Goal: Navigation & Orientation: Find specific page/section

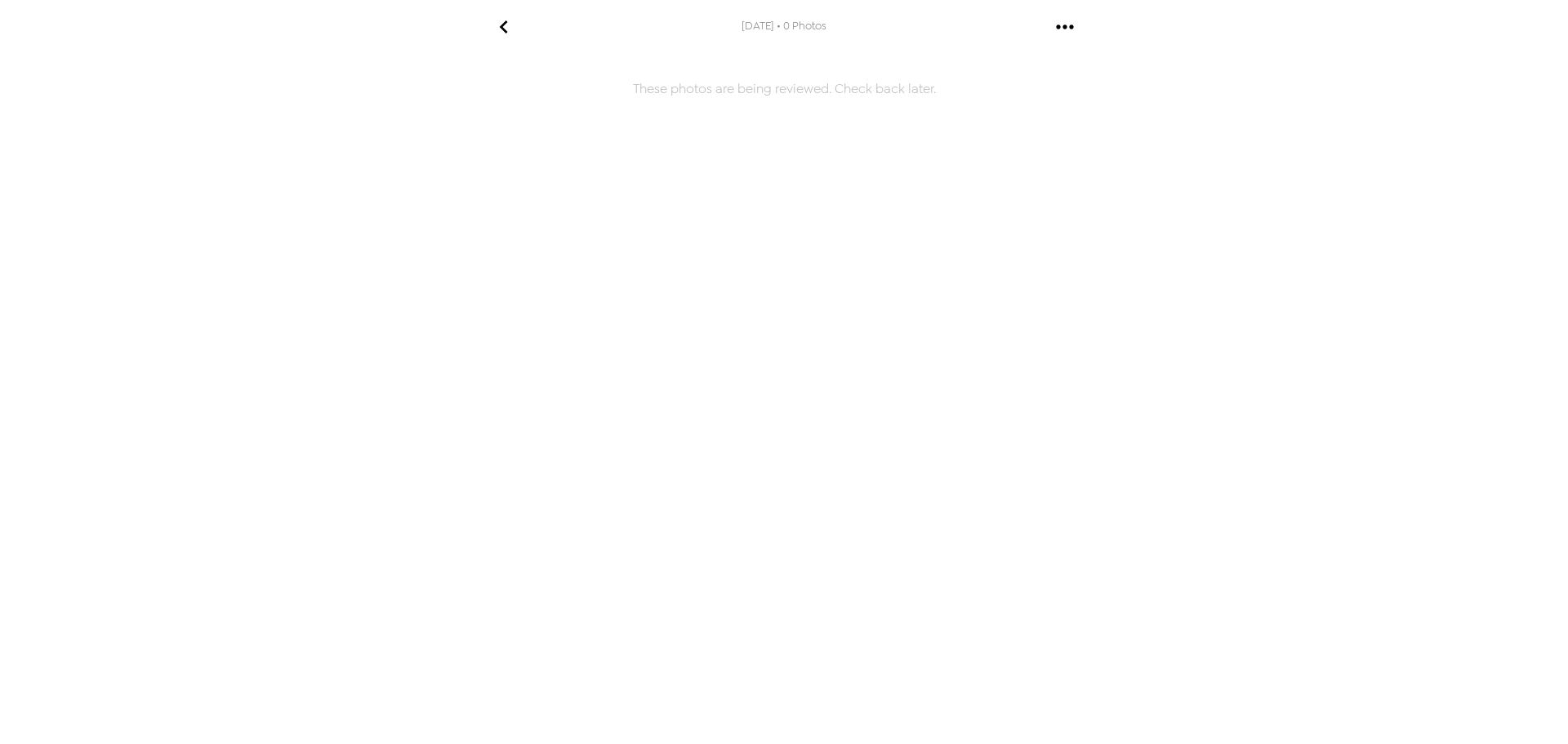
click at [504, 25] on icon "go back" at bounding box center [503, 26] width 26 height 26
click at [503, 16] on icon "go back" at bounding box center [503, 26] width 26 height 26
click at [1077, 33] on button "gallery menu" at bounding box center [1064, 26] width 53 height 54
click at [954, 110] on div at bounding box center [784, 372] width 1568 height 744
click at [502, 26] on icon "go back" at bounding box center [503, 26] width 8 height 13
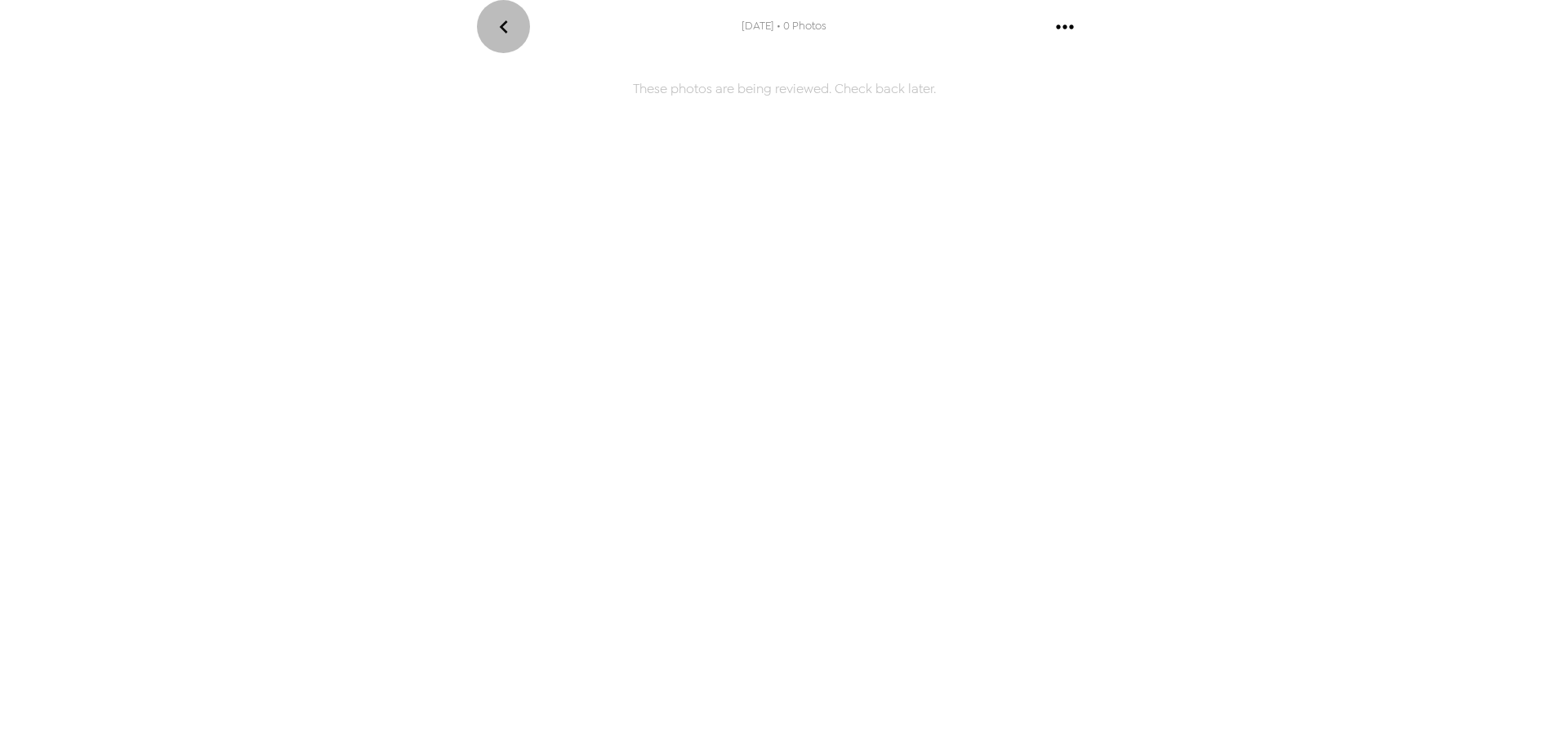
click at [502, 26] on icon "go back" at bounding box center [503, 26] width 8 height 13
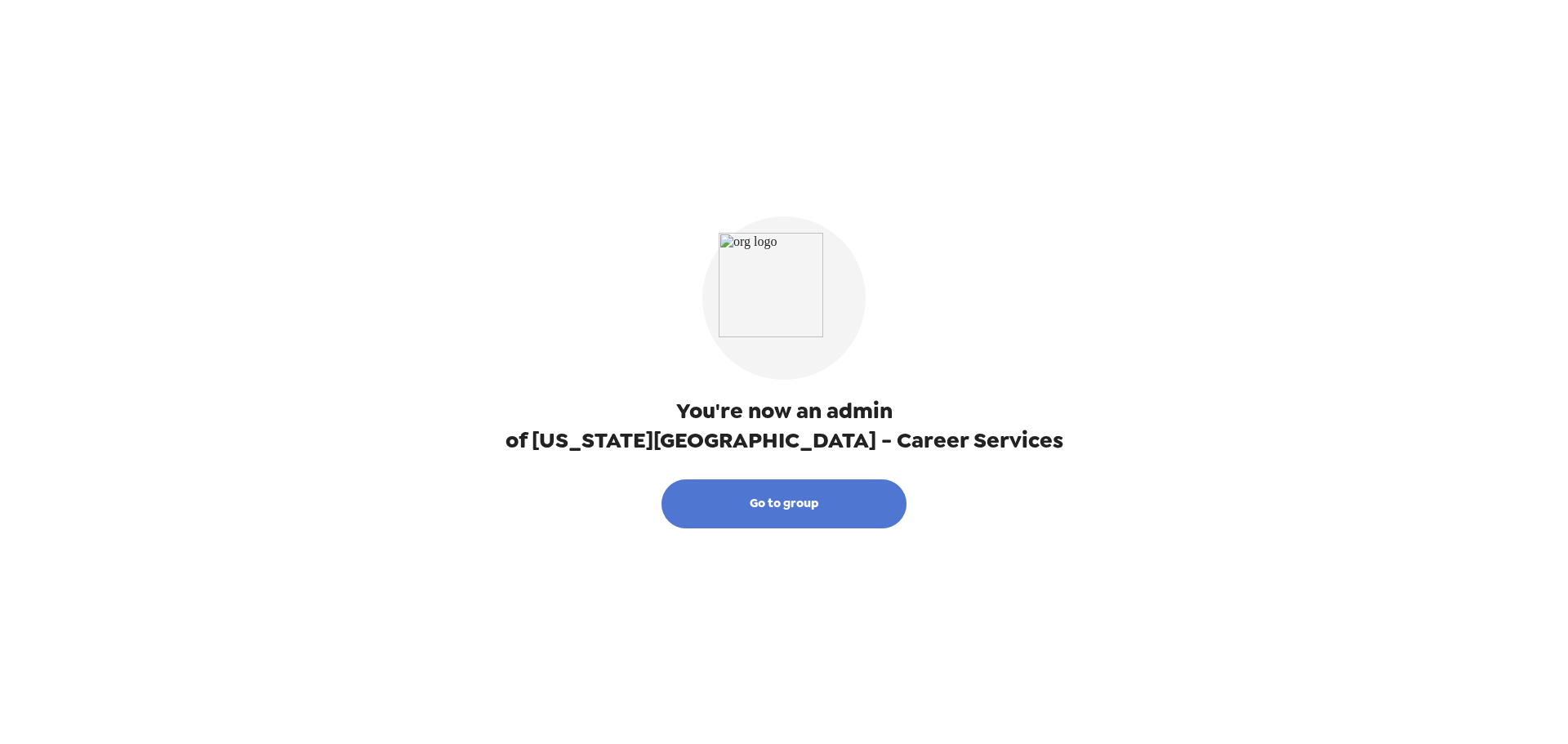
click at [802, 504] on button "Go to group" at bounding box center [784, 504] width 245 height 49
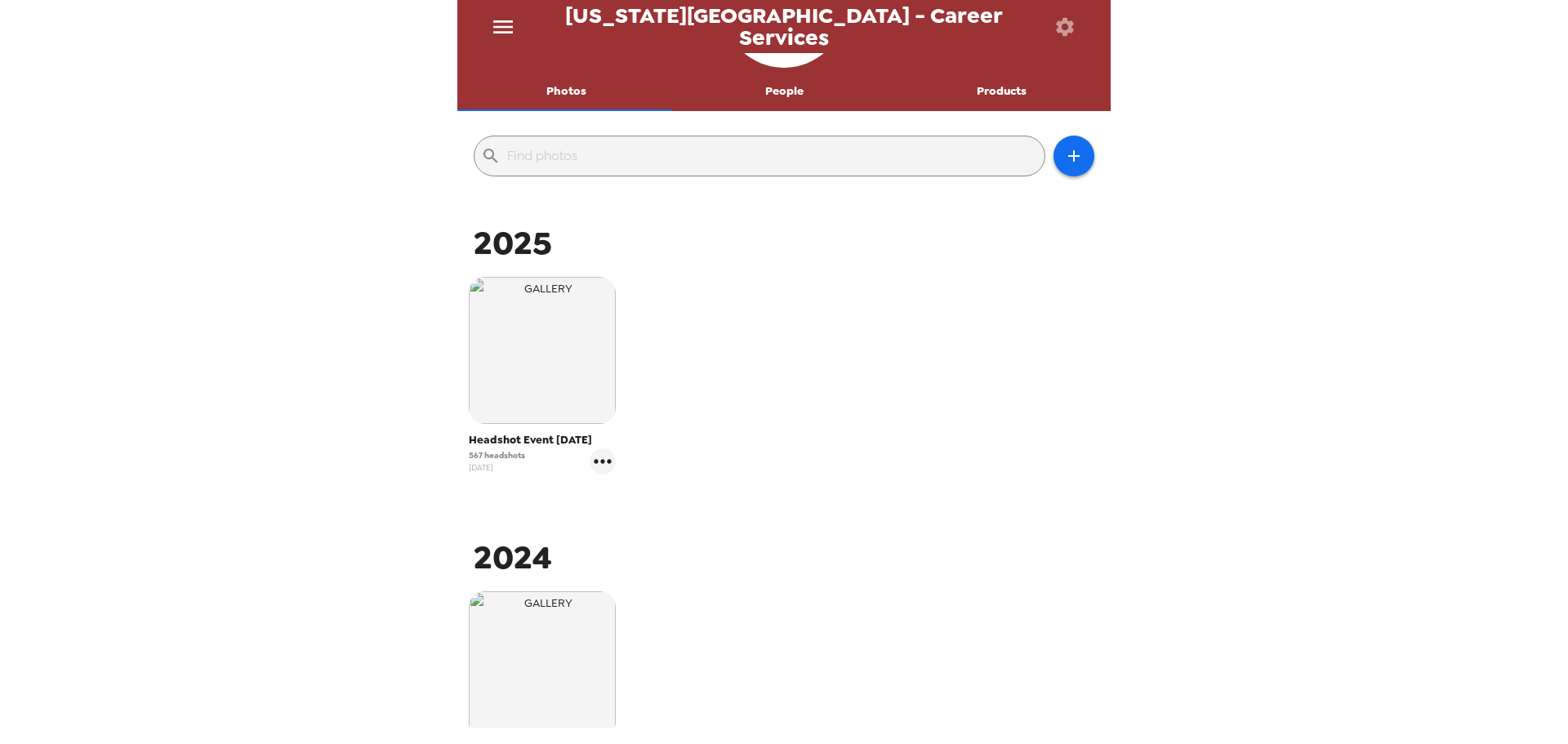
scroll to position [54, 0]
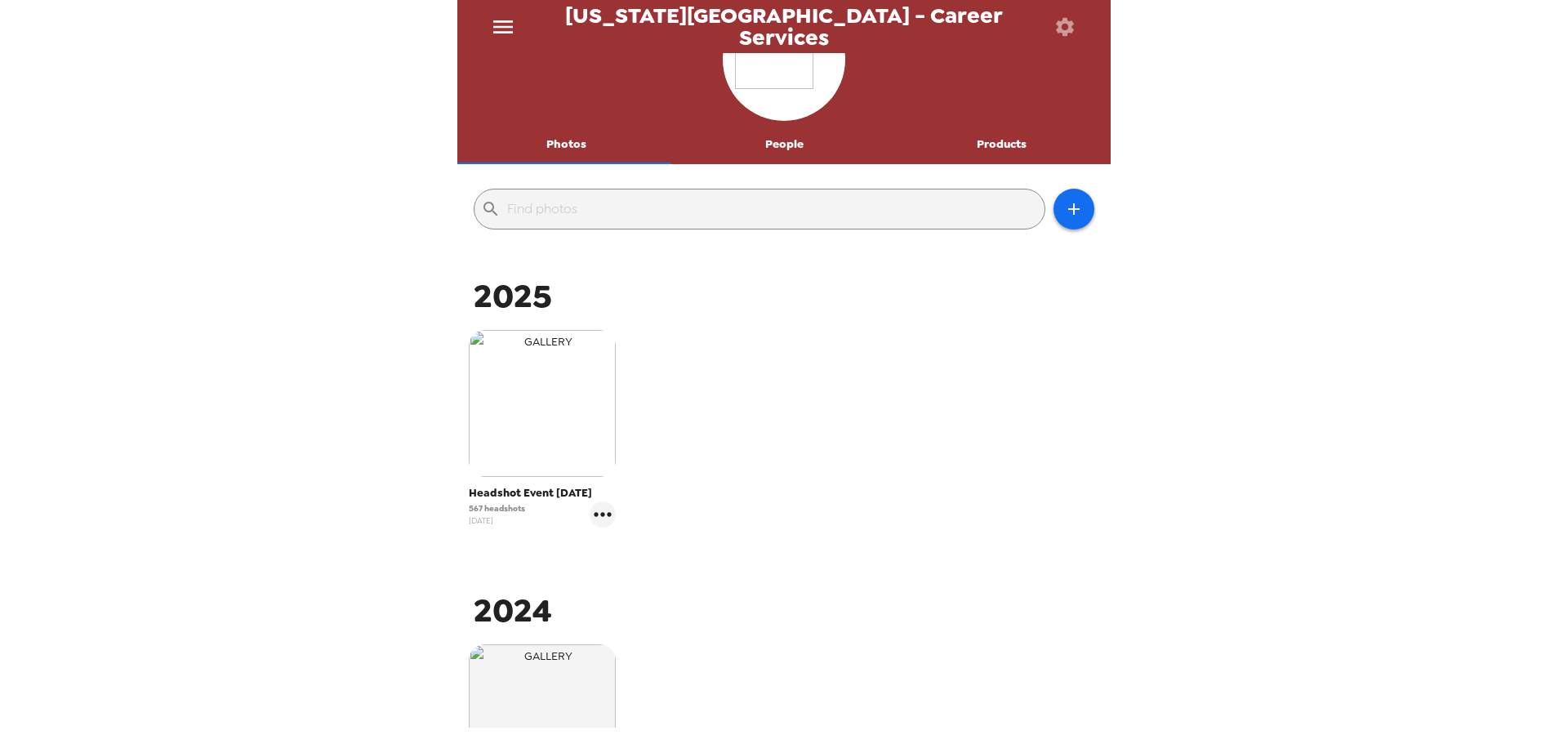
click at [565, 414] on img "button" at bounding box center [542, 403] width 147 height 147
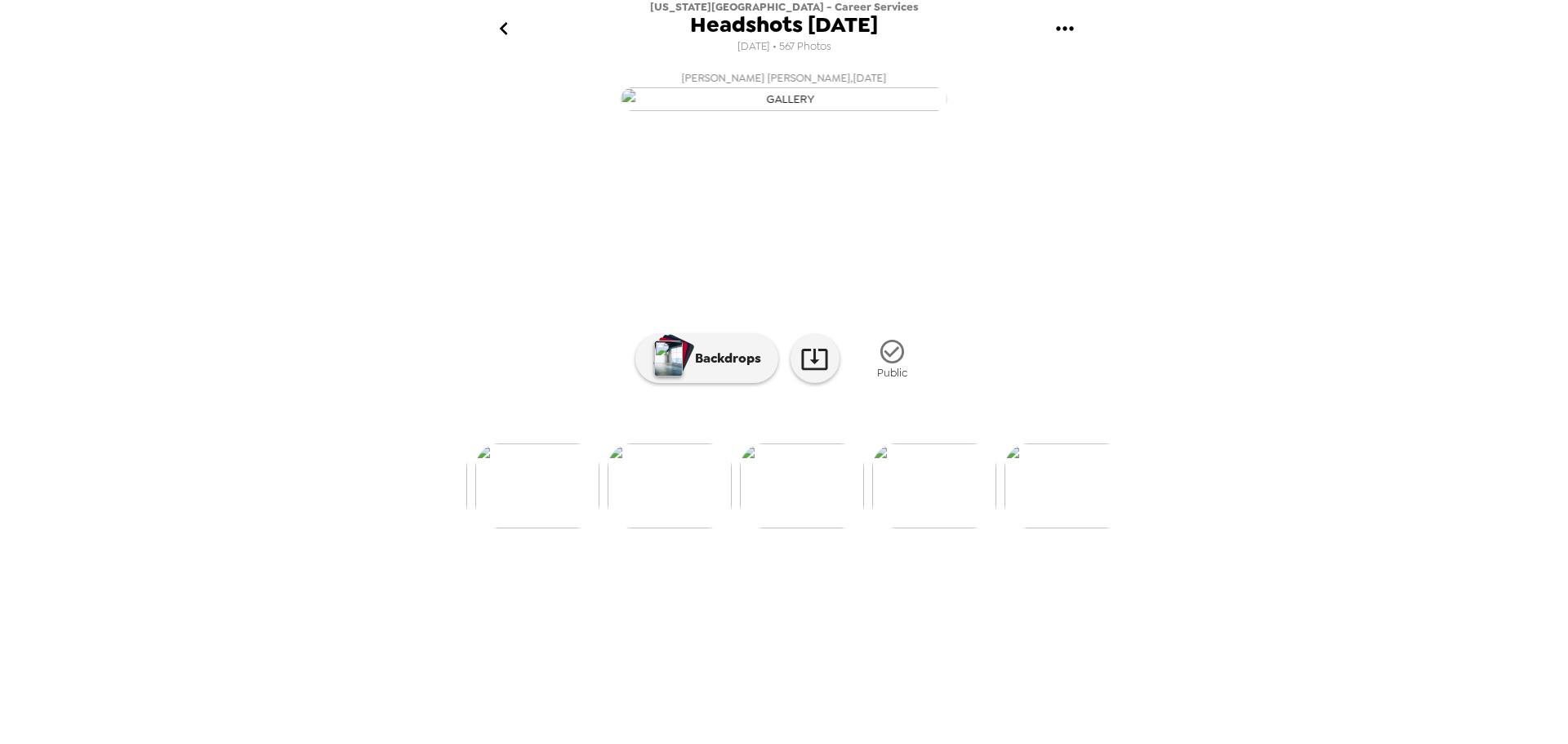
scroll to position [0, 67466]
click at [525, 36] on button "go back" at bounding box center [503, 29] width 53 height 54
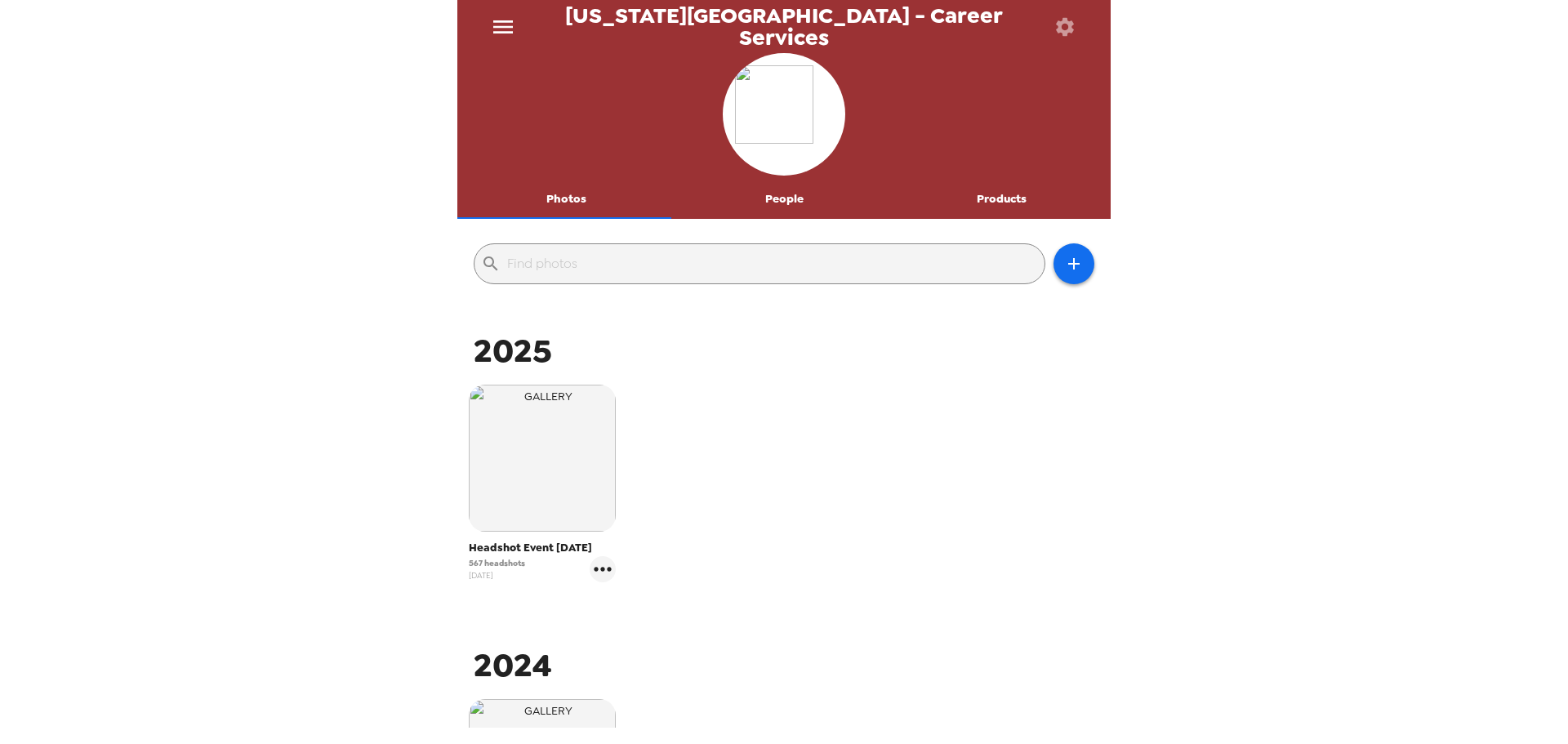
click at [776, 206] on button "People" at bounding box center [784, 200] width 218 height 39
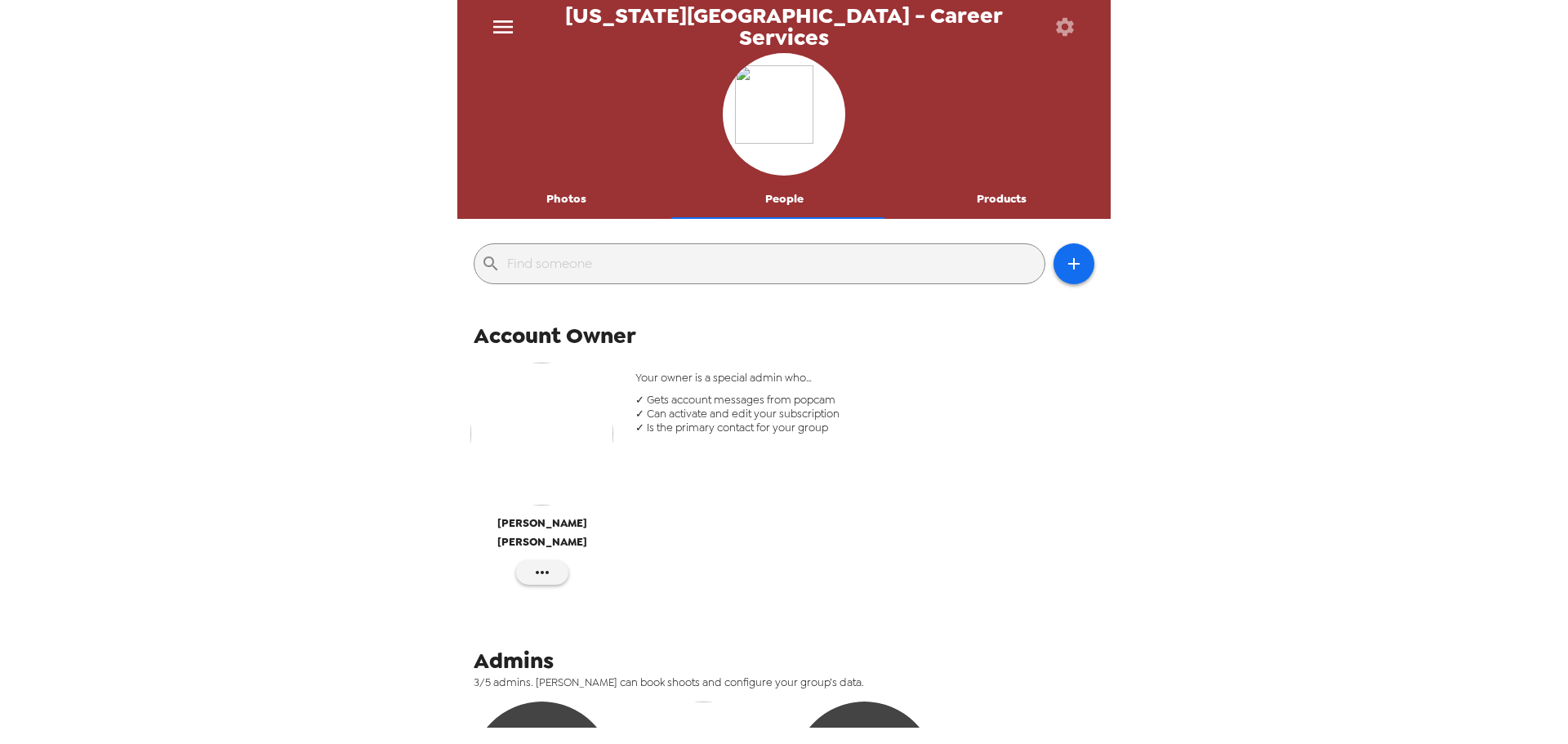
click at [999, 196] on button "Products" at bounding box center [1001, 200] width 218 height 39
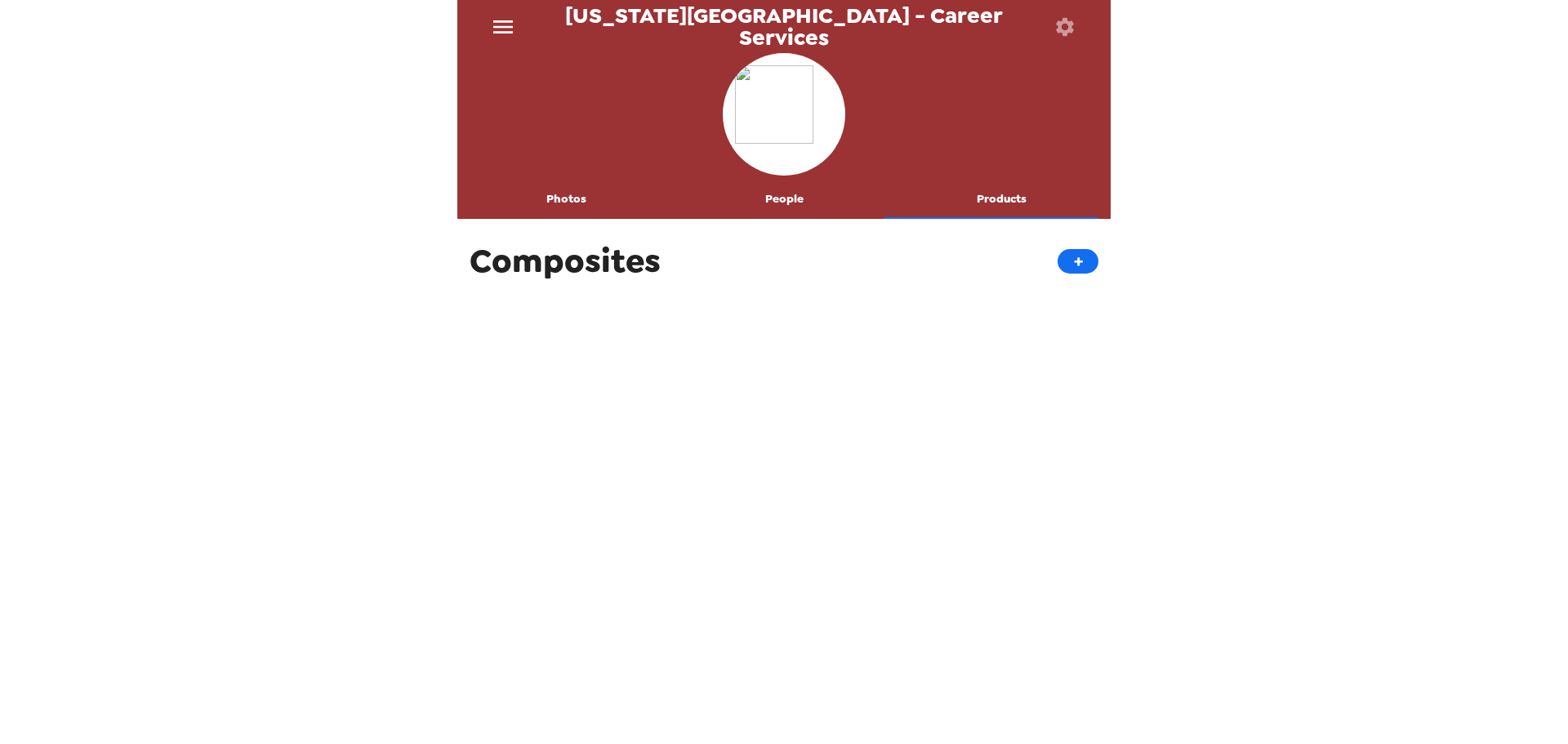
click at [576, 202] on button "Photos" at bounding box center [566, 200] width 218 height 39
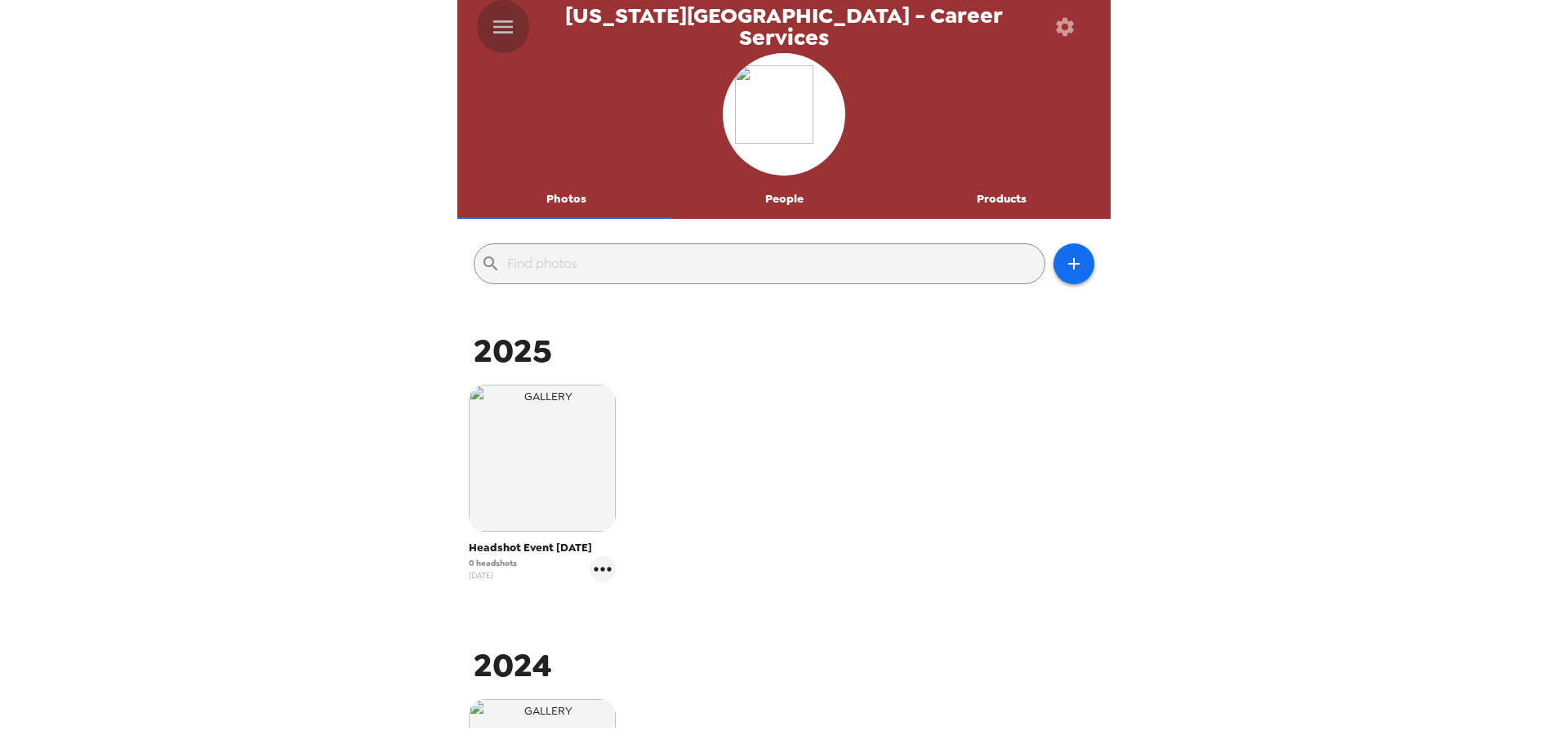
click at [516, 32] on icon "menu" at bounding box center [503, 26] width 26 height 26
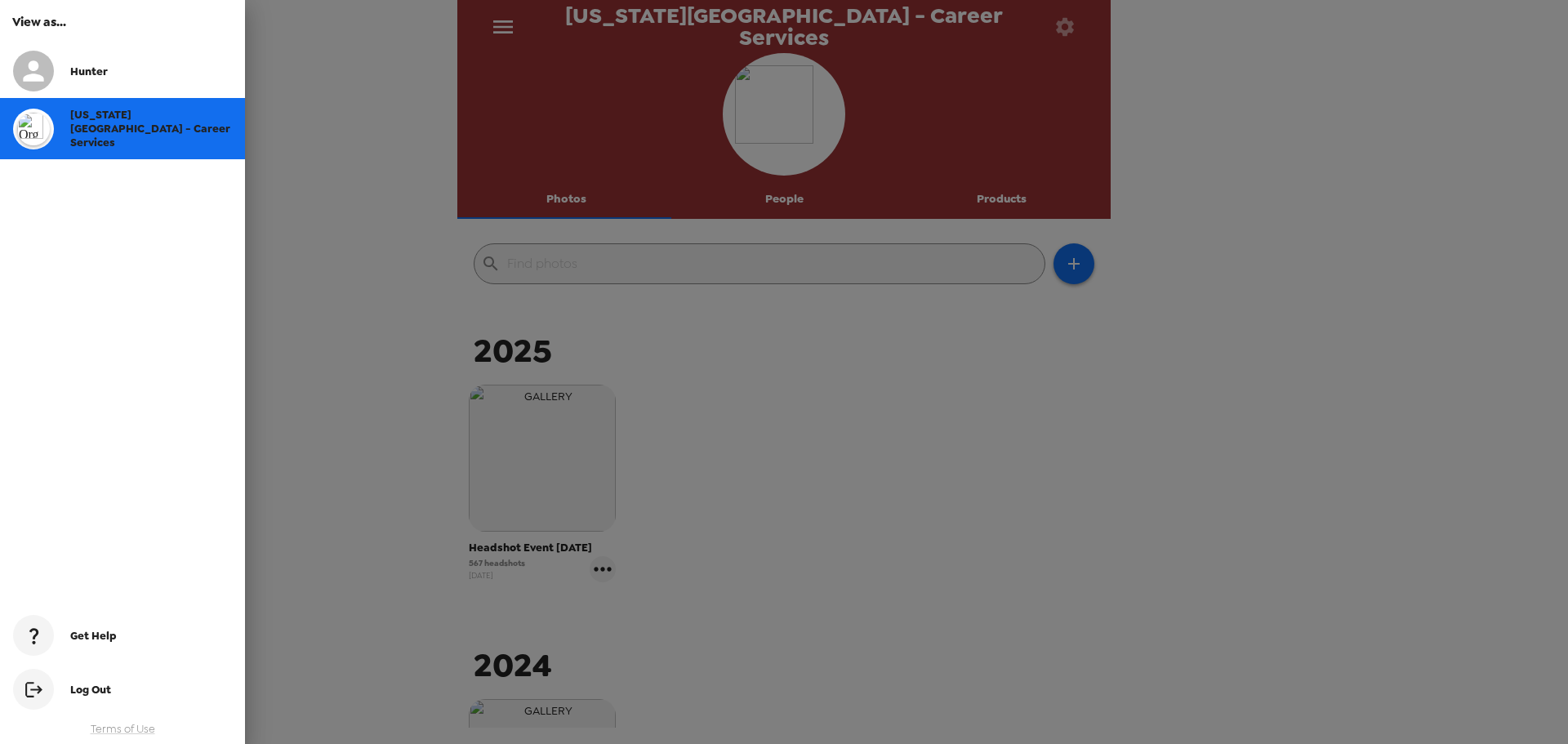
click at [516, 32] on div at bounding box center [784, 372] width 1568 height 744
